Goal: Task Accomplishment & Management: Manage account settings

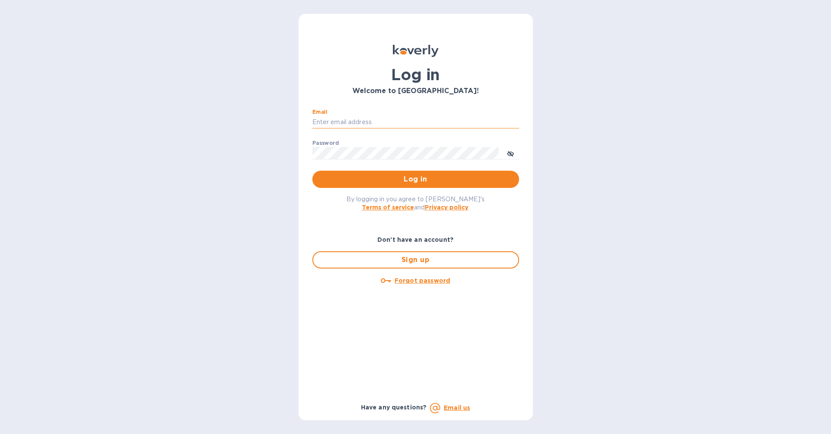
click at [326, 123] on input "Email" at bounding box center [415, 122] width 207 height 13
click at [379, 122] on input "Email" at bounding box center [415, 122] width 207 height 13
type input "cshort@lanternawines.com"
click at [413, 177] on span "Log in" at bounding box center [415, 179] width 193 height 10
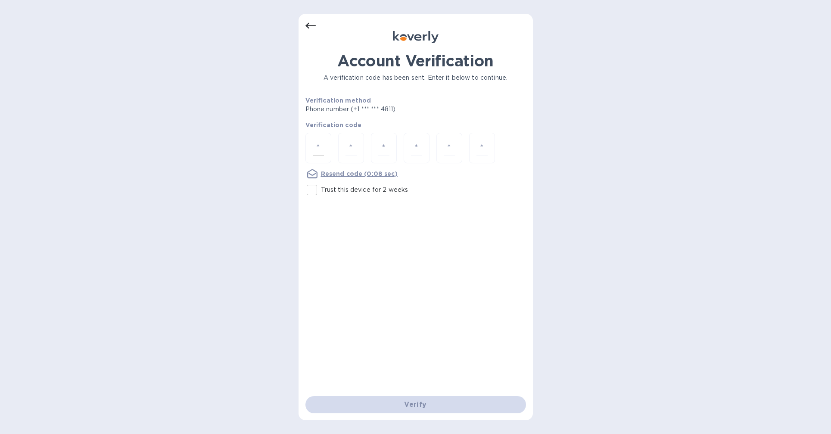
click at [317, 141] on input "number" at bounding box center [318, 148] width 11 height 16
type input "7"
type input "1"
type input "2"
type input "8"
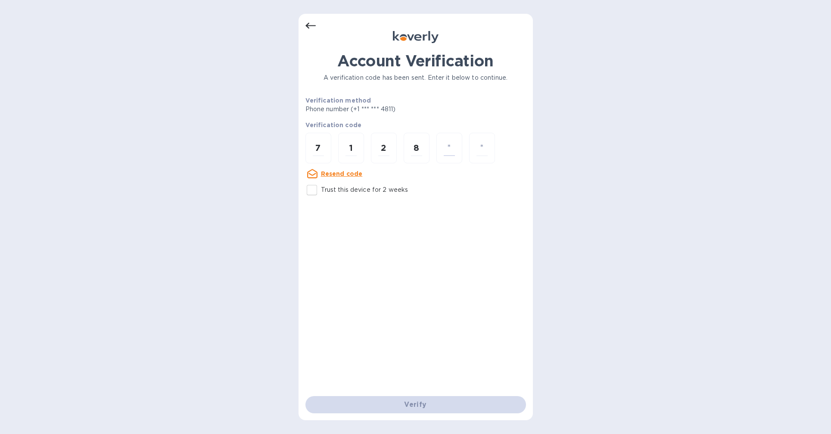
type input "3"
type input "2"
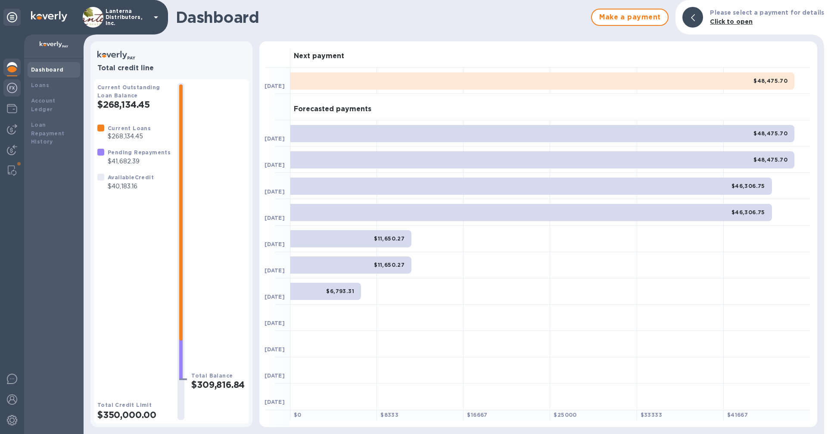
click at [13, 88] on img at bounding box center [12, 88] width 10 height 10
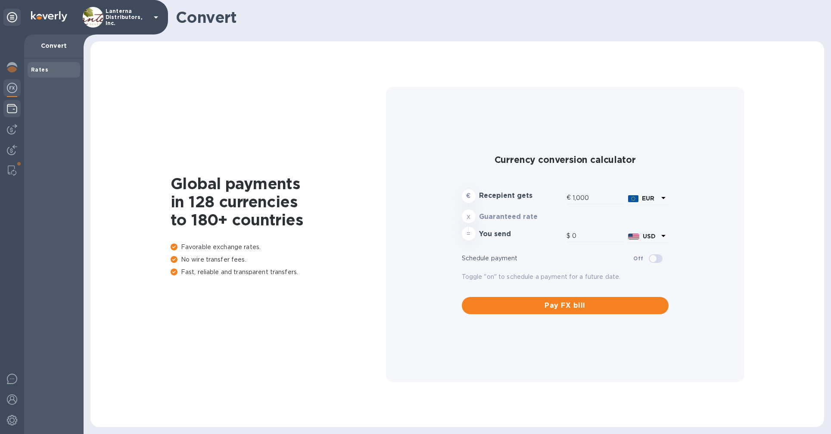
type input "1,167.2"
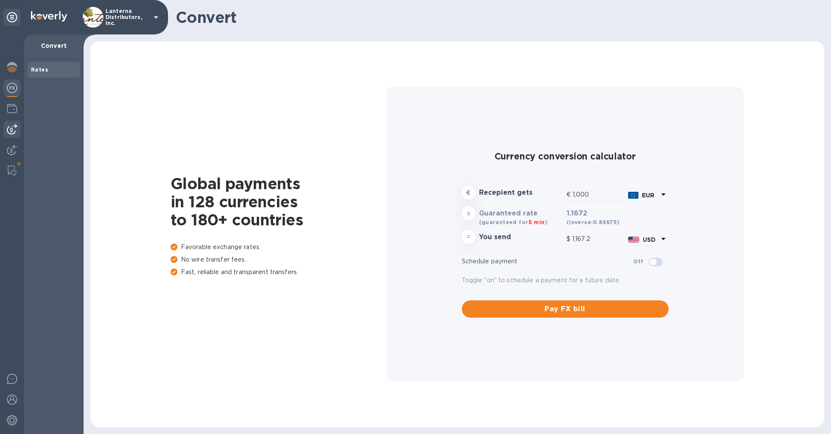
click at [10, 129] on img at bounding box center [12, 129] width 10 height 10
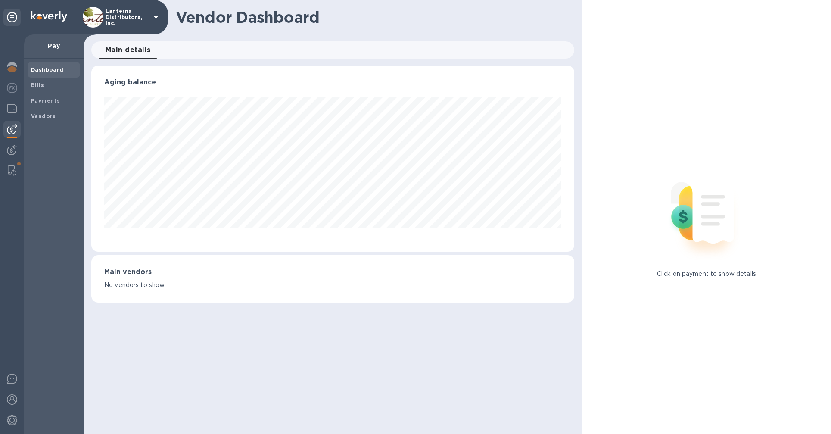
scroll to position [186, 479]
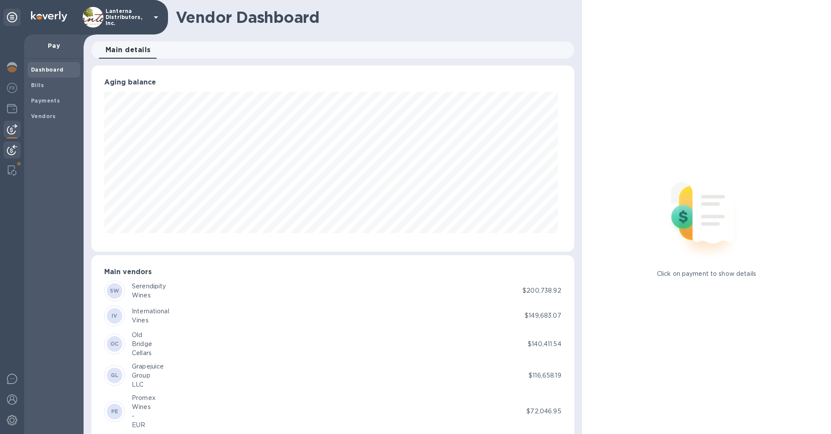
click at [12, 152] on img at bounding box center [12, 150] width 10 height 10
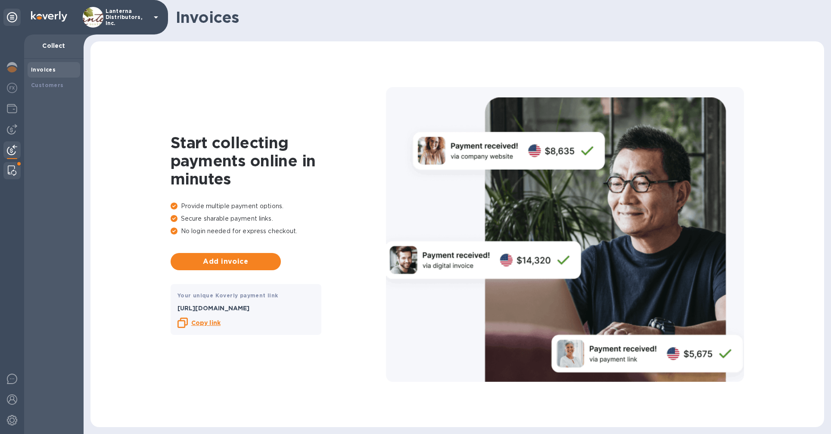
click at [13, 171] on img at bounding box center [12, 170] width 9 height 10
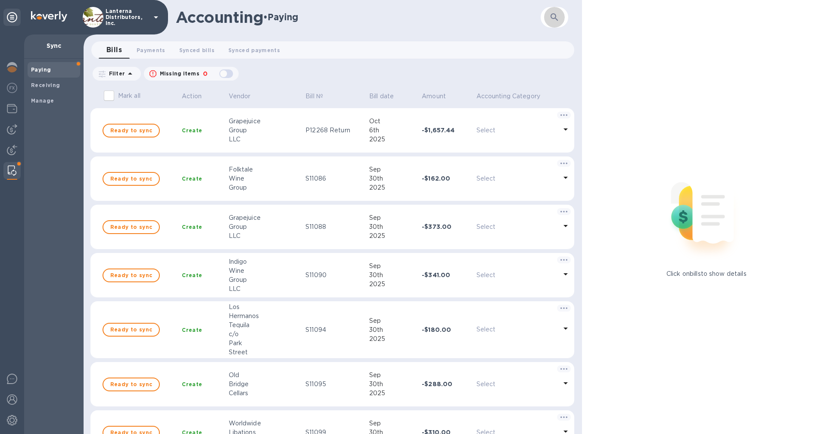
click at [556, 18] on icon "button" at bounding box center [554, 17] width 10 height 10
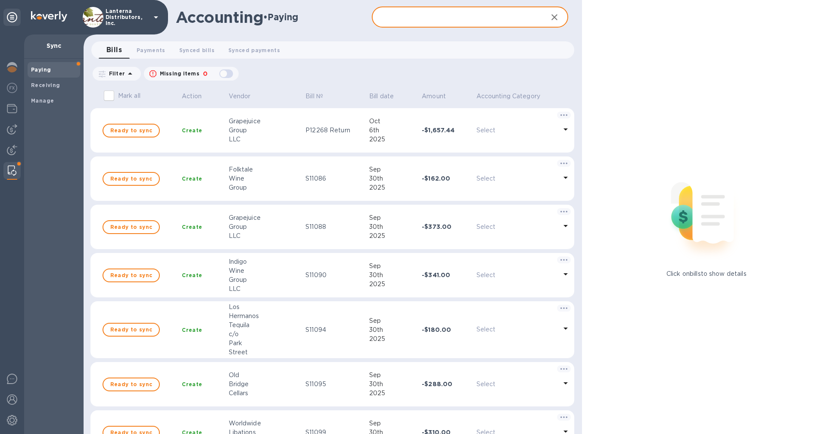
paste input "P12015"
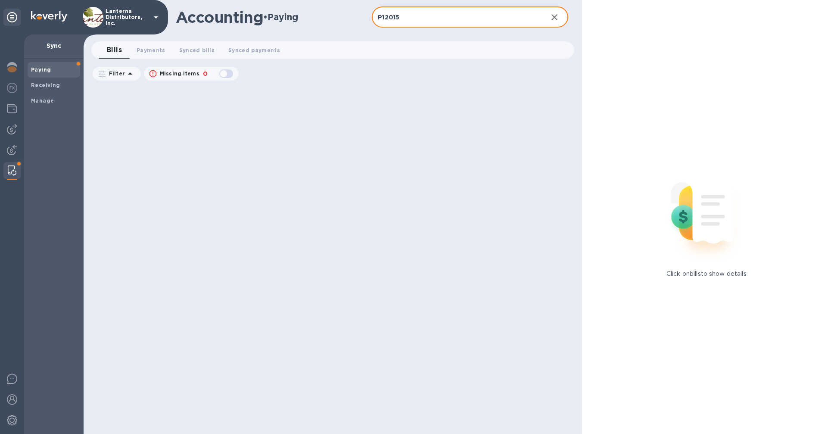
click at [425, 19] on input "P12015" at bounding box center [456, 17] width 168 height 21
click at [419, 17] on input "P12015" at bounding box center [456, 17] width 168 height 21
type input "holla"
click at [148, 46] on span "Payments 0" at bounding box center [151, 50] width 29 height 9
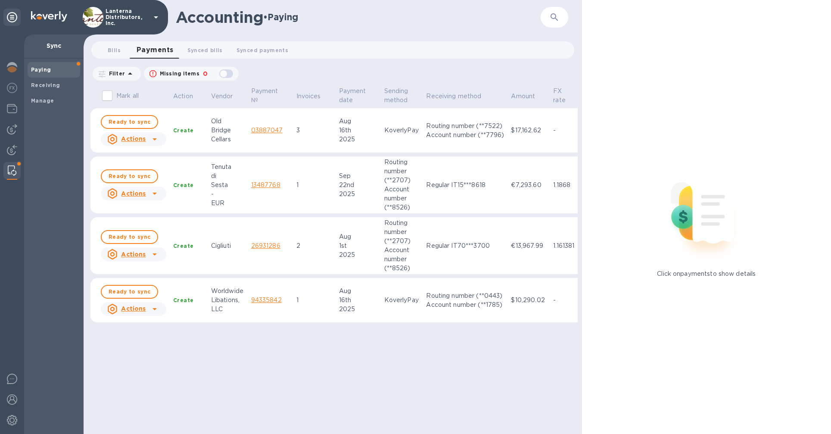
click at [552, 23] on button "button" at bounding box center [554, 17] width 21 height 21
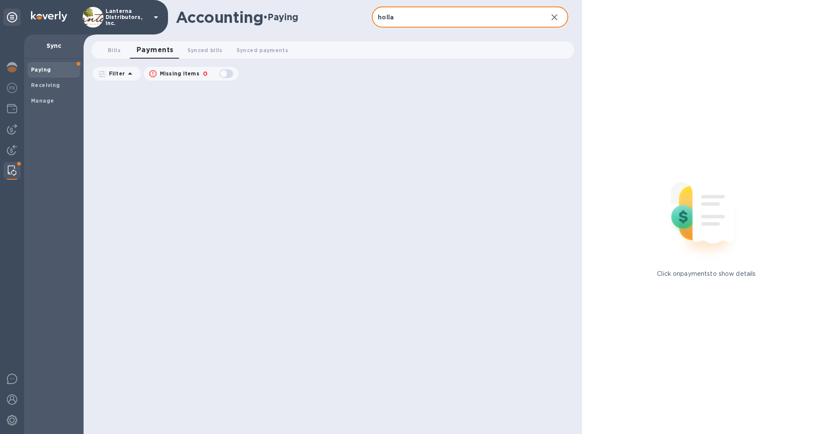
click at [443, 18] on input "holla" at bounding box center [456, 17] width 168 height 21
type input "P12015"
click at [47, 100] on b "Manage" at bounding box center [42, 100] width 23 height 6
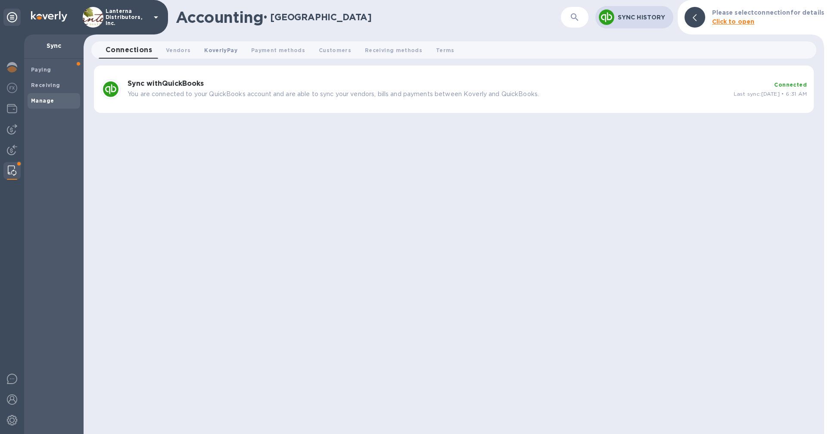
click at [213, 50] on span "KoverlyPay 0" at bounding box center [220, 50] width 33 height 9
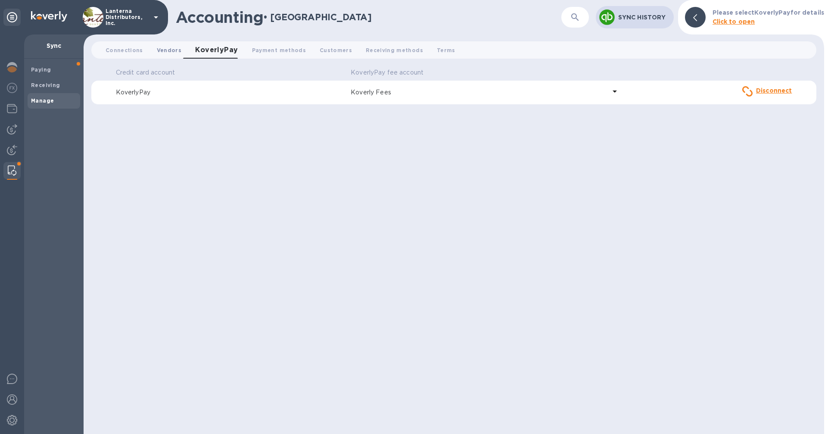
click at [171, 52] on span "Vendors 0" at bounding box center [169, 50] width 25 height 9
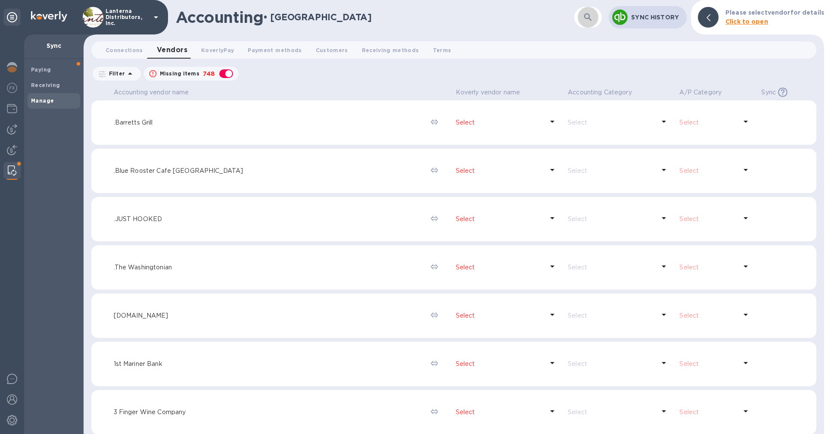
click at [590, 18] on icon "button" at bounding box center [588, 17] width 10 height 10
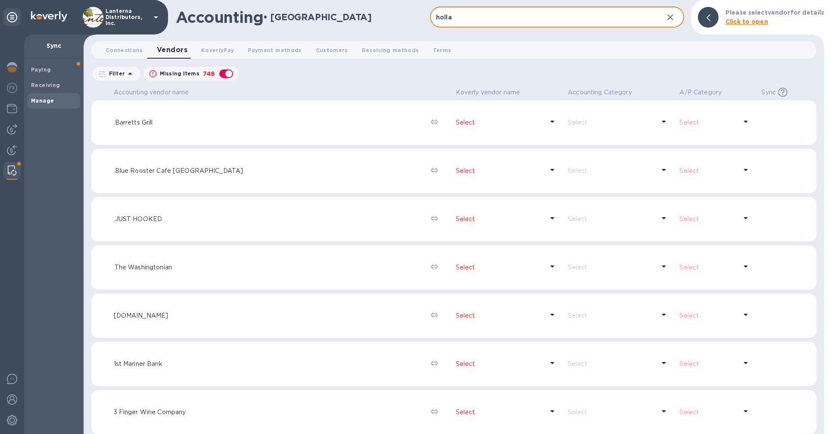
type input "holla"
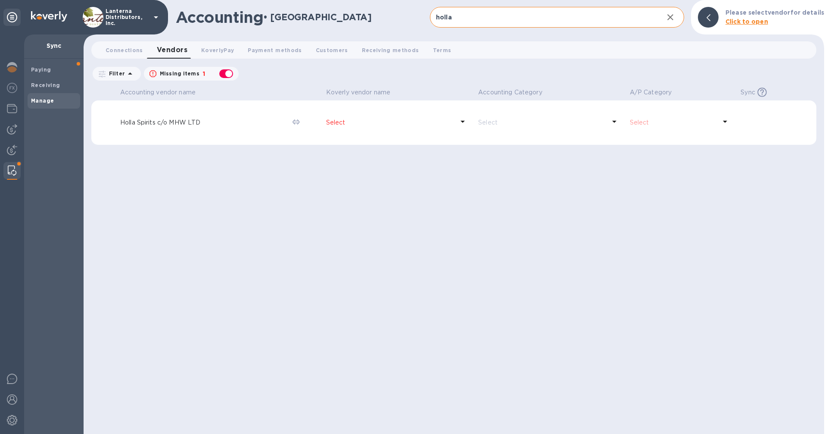
click at [170, 120] on p "Holla Spirits c/o MHW LTD" at bounding box center [202, 122] width 165 height 9
